Goal: Information Seeking & Learning: Find specific fact

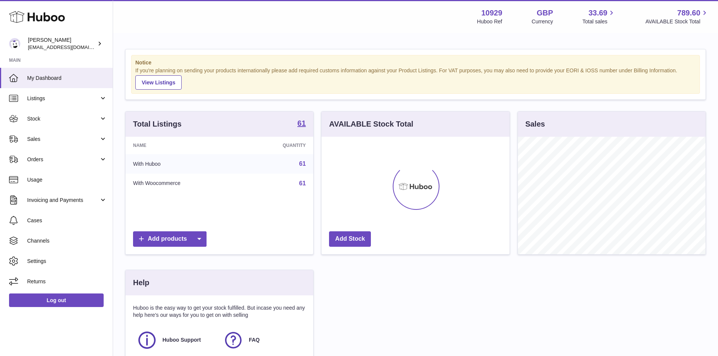
scroll to position [118, 188]
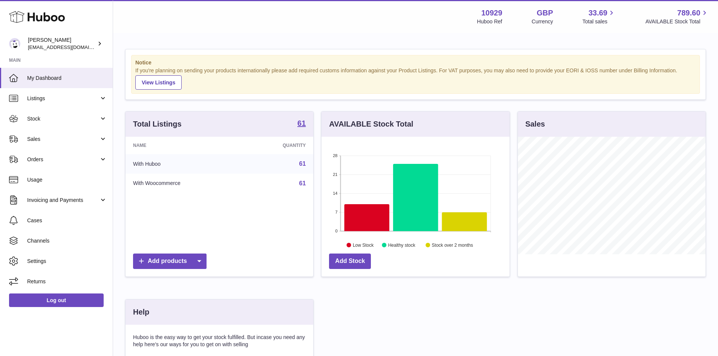
click at [302, 163] on link "61" at bounding box center [302, 164] width 7 height 6
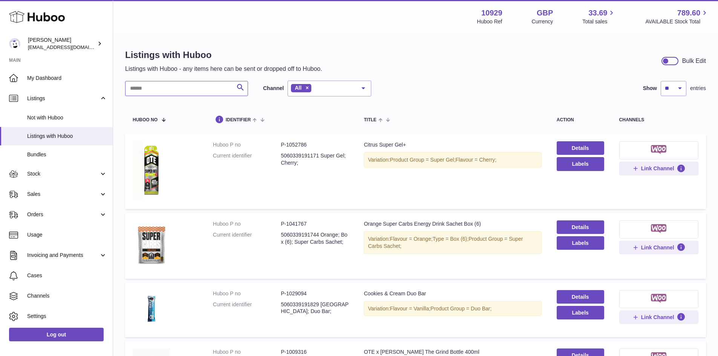
click at [148, 93] on input "text" at bounding box center [186, 88] width 123 height 15
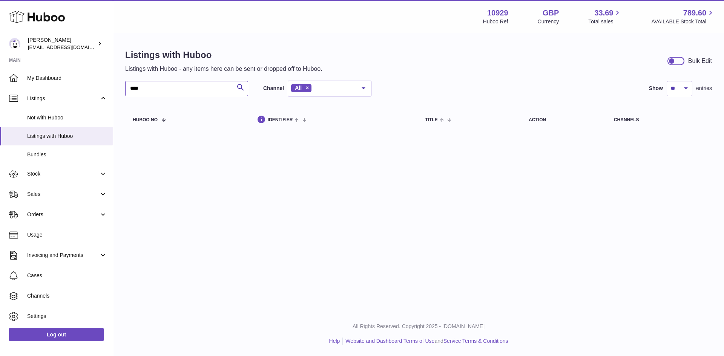
drag, startPoint x: 142, startPoint y: 90, endPoint x: 125, endPoint y: 92, distance: 17.1
click at [125, 92] on div "Listings with Huboo Listings with Huboo - any items here can be sent or dropped…" at bounding box center [418, 91] width 611 height 115
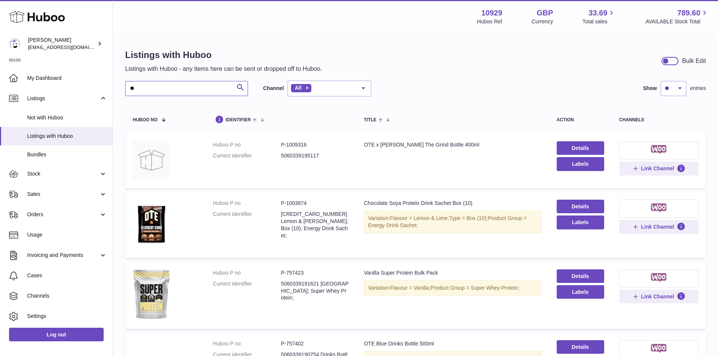
type input "*"
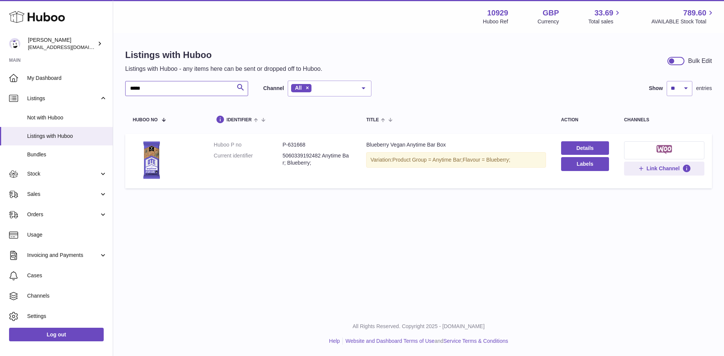
type input "*****"
click at [300, 145] on dd "P-631668" at bounding box center [316, 144] width 69 height 7
copy dd "631668"
